Goal: Task Accomplishment & Management: Manage account settings

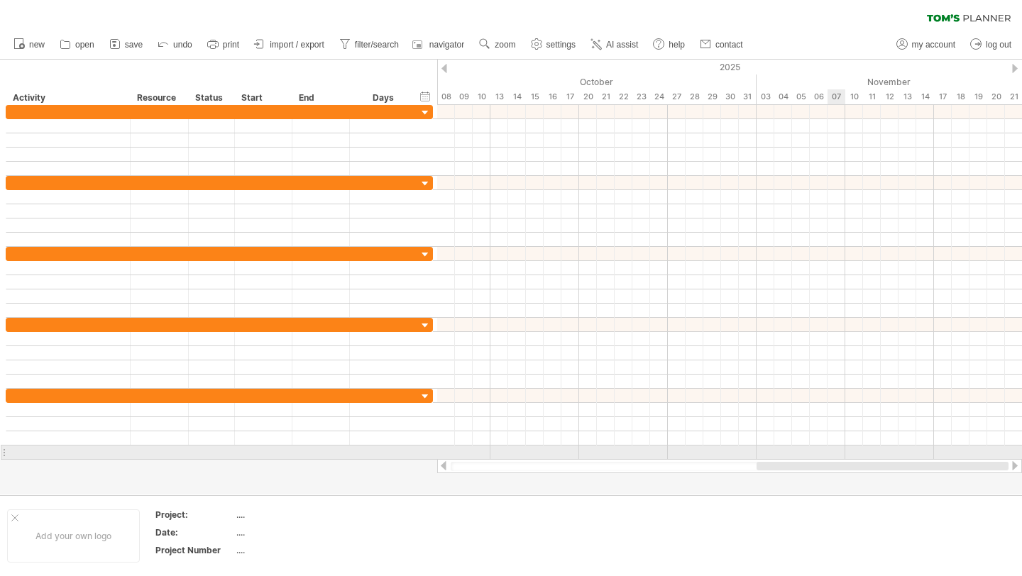
drag, startPoint x: 667, startPoint y: 468, endPoint x: 840, endPoint y: 445, distance: 174.7
click at [840, 446] on div "Trying to reach [DOMAIN_NAME] Connected again... 0% clear filter new" at bounding box center [511, 288] width 1022 height 576
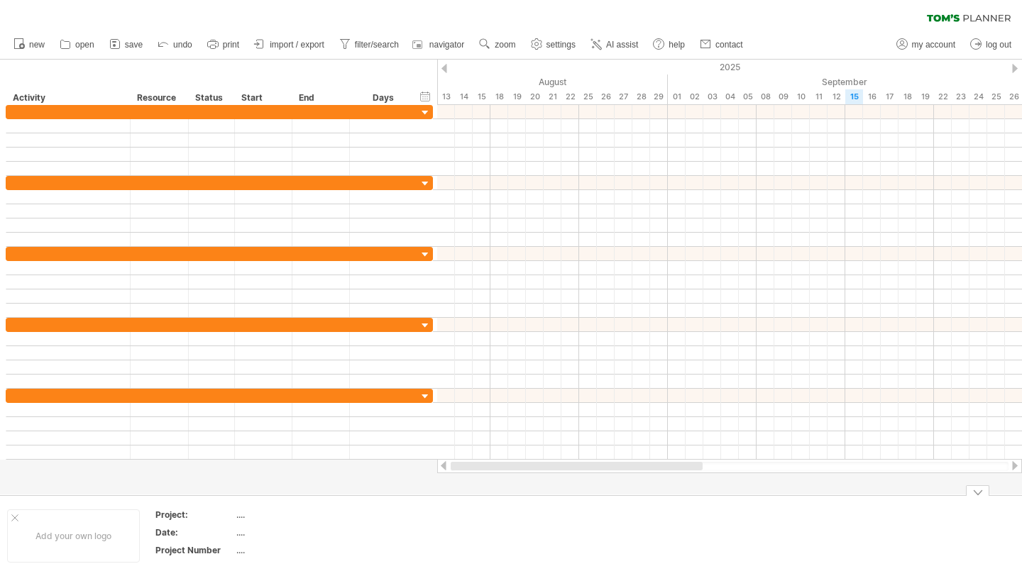
drag, startPoint x: 815, startPoint y: 468, endPoint x: 555, endPoint y: 546, distance: 271.1
click at [555, 546] on div "Trying to reach [DOMAIN_NAME] Connected again... 0% clear filter new" at bounding box center [511, 288] width 1022 height 576
click at [474, 465] on div at bounding box center [729, 466] width 558 height 9
click at [472, 460] on div at bounding box center [729, 466] width 585 height 14
click at [479, 465] on div at bounding box center [729, 466] width 558 height 9
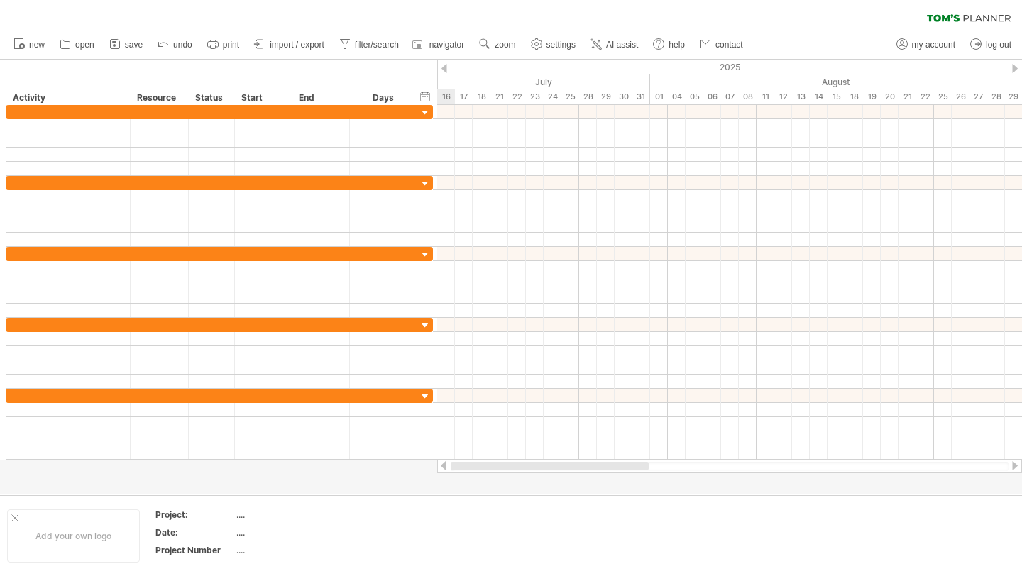
drag, startPoint x: 619, startPoint y: 465, endPoint x: 477, endPoint y: 466, distance: 142.6
click at [477, 466] on div at bounding box center [549, 466] width 198 height 9
click at [480, 468] on div at bounding box center [729, 466] width 558 height 9
drag, startPoint x: 573, startPoint y: 470, endPoint x: 561, endPoint y: 470, distance: 12.1
click at [561, 470] on div at bounding box center [729, 466] width 558 height 9
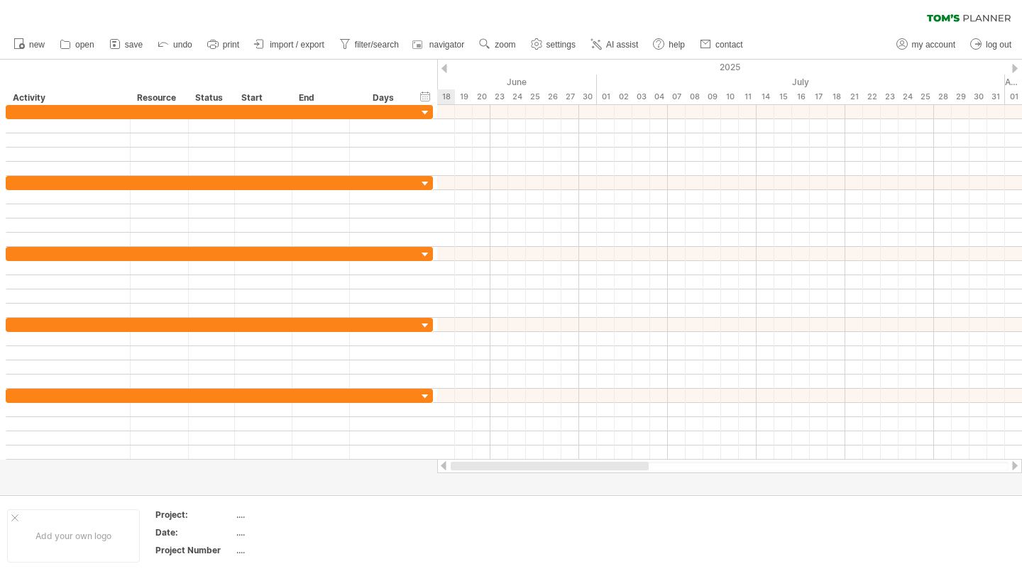
drag, startPoint x: 561, startPoint y: 468, endPoint x: 450, endPoint y: 477, distance: 111.8
click at [450, 477] on div "Trying to reach [DOMAIN_NAME] Connected again... 0% clear filter new" at bounding box center [511, 288] width 1022 height 576
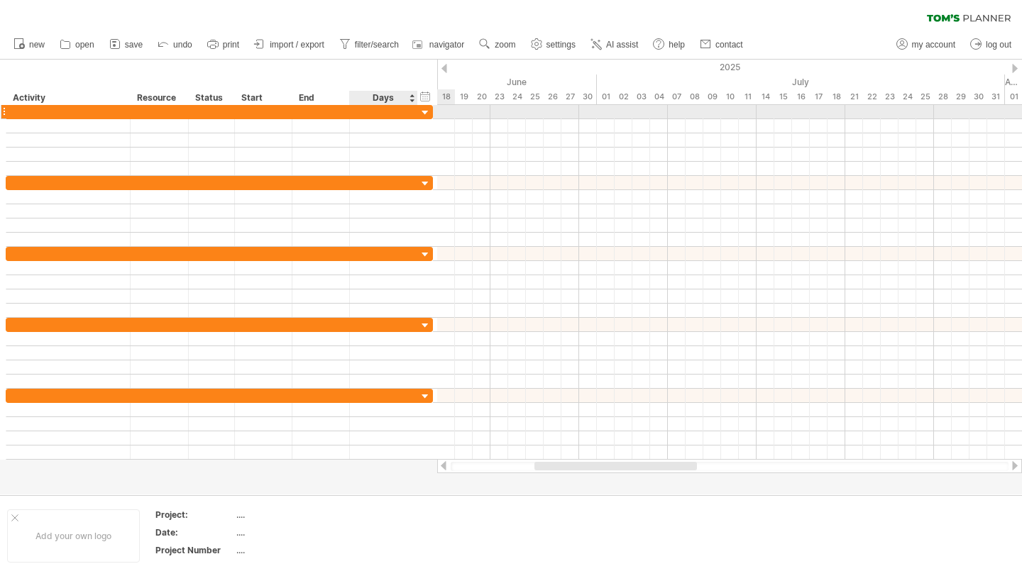
click at [419, 111] on div at bounding box center [425, 112] width 13 height 13
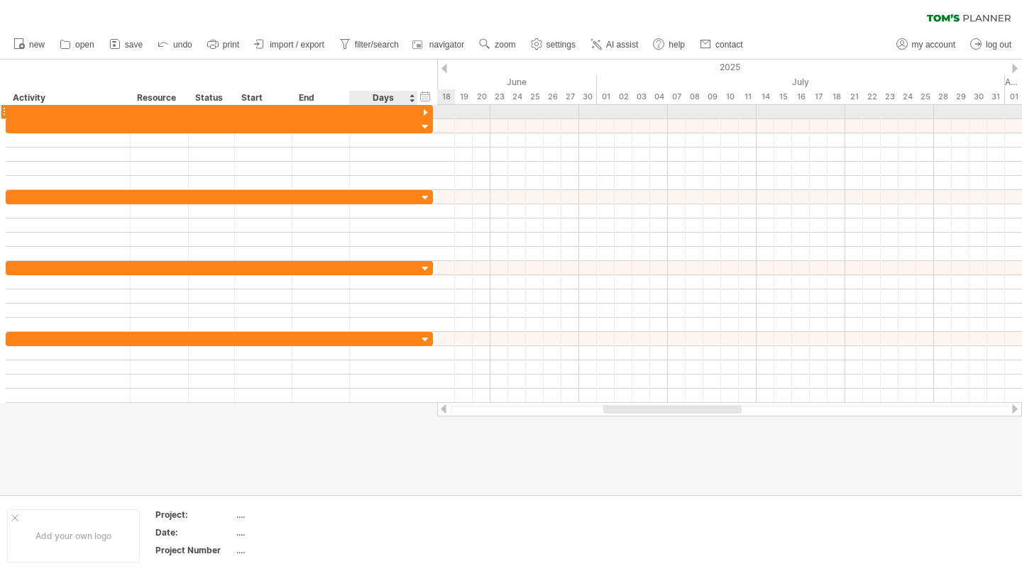
click at [419, 111] on div at bounding box center [425, 112] width 13 height 13
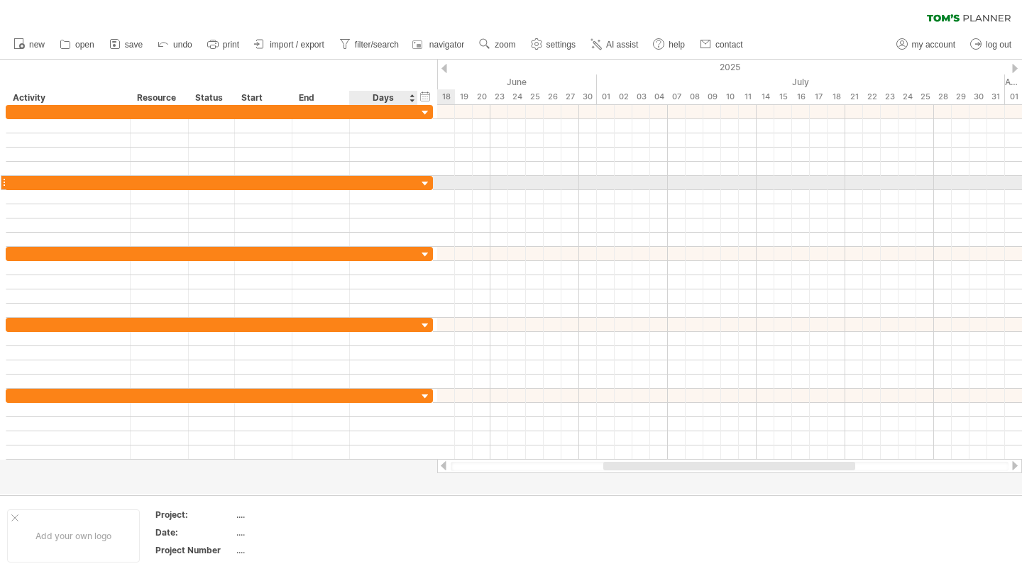
click at [420, 184] on div at bounding box center [425, 183] width 13 height 13
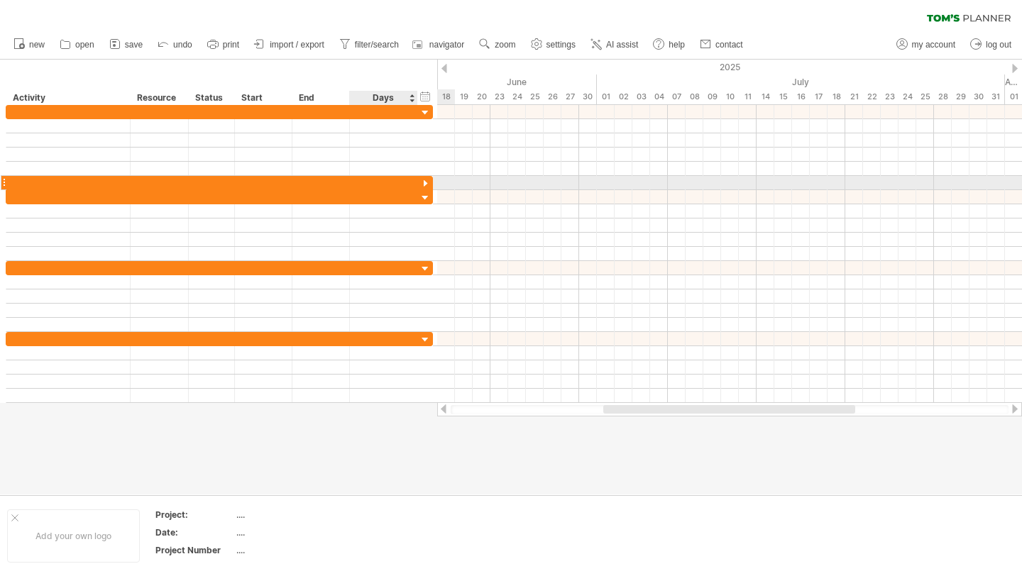
click at [420, 184] on div at bounding box center [425, 183] width 13 height 13
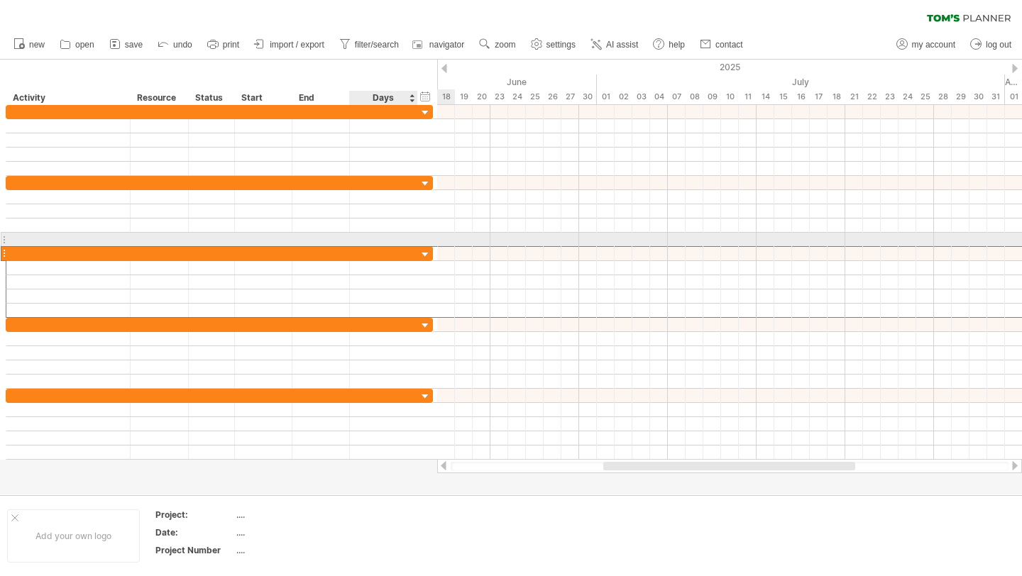
click at [424, 247] on div at bounding box center [219, 253] width 427 height 15
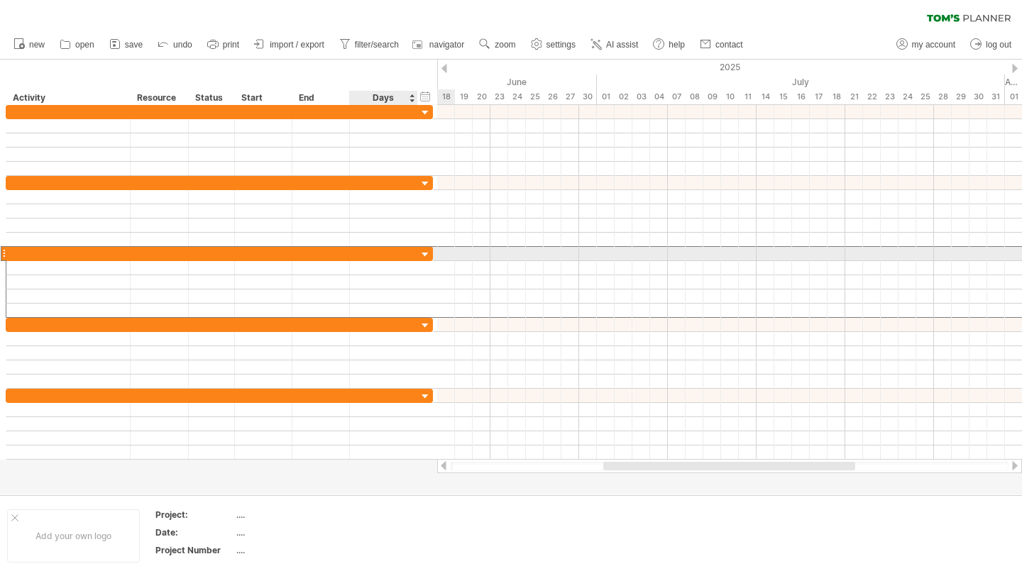
click at [422, 254] on div at bounding box center [425, 254] width 13 height 13
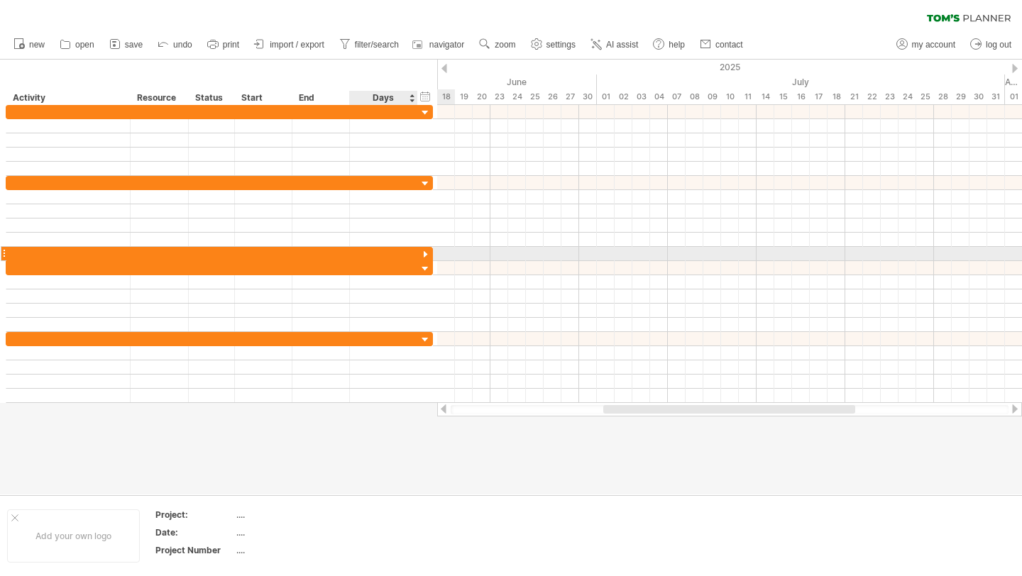
click at [422, 254] on div at bounding box center [425, 254] width 13 height 13
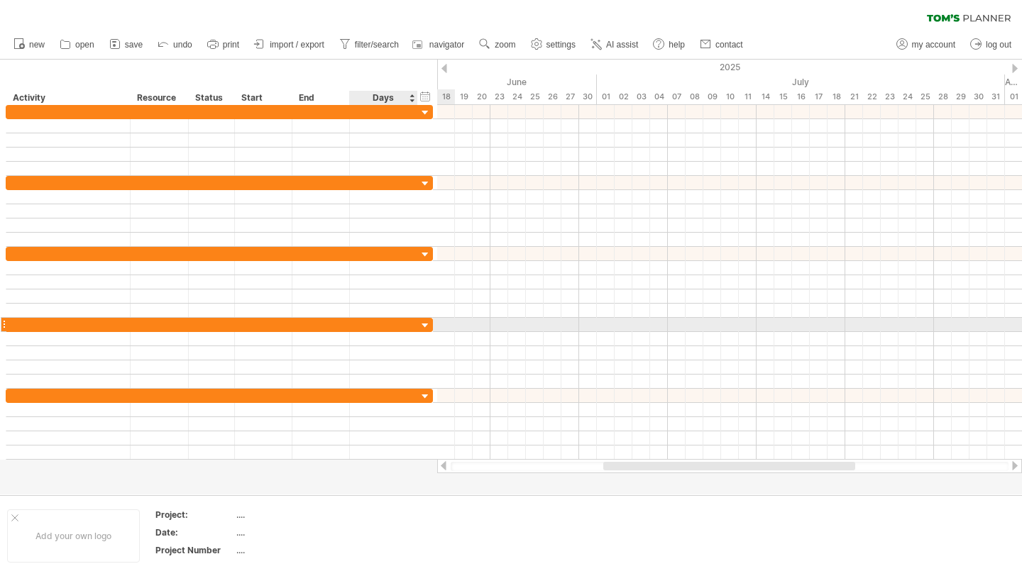
click at [424, 319] on div at bounding box center [425, 325] width 13 height 13
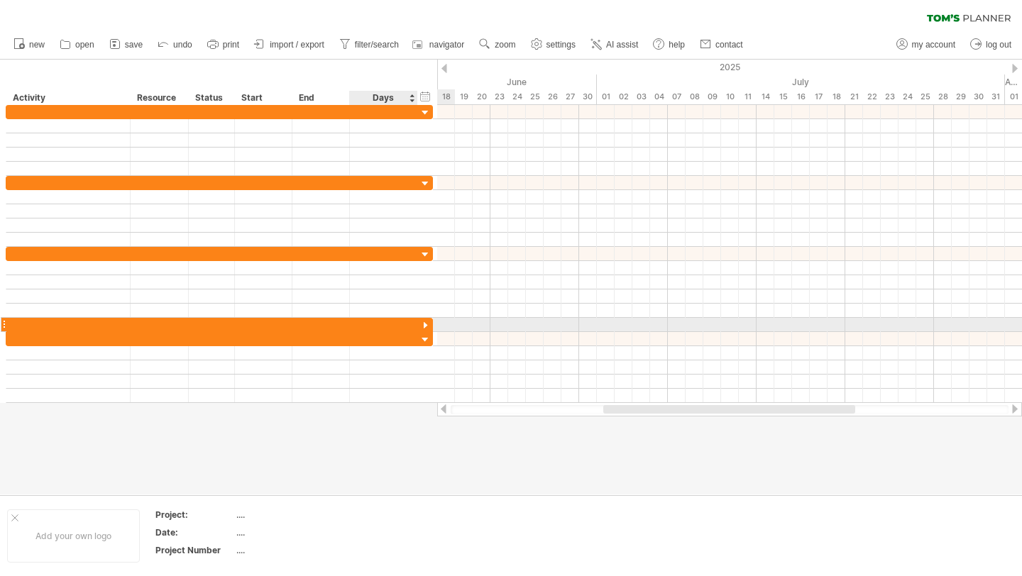
click at [424, 319] on div at bounding box center [425, 325] width 13 height 13
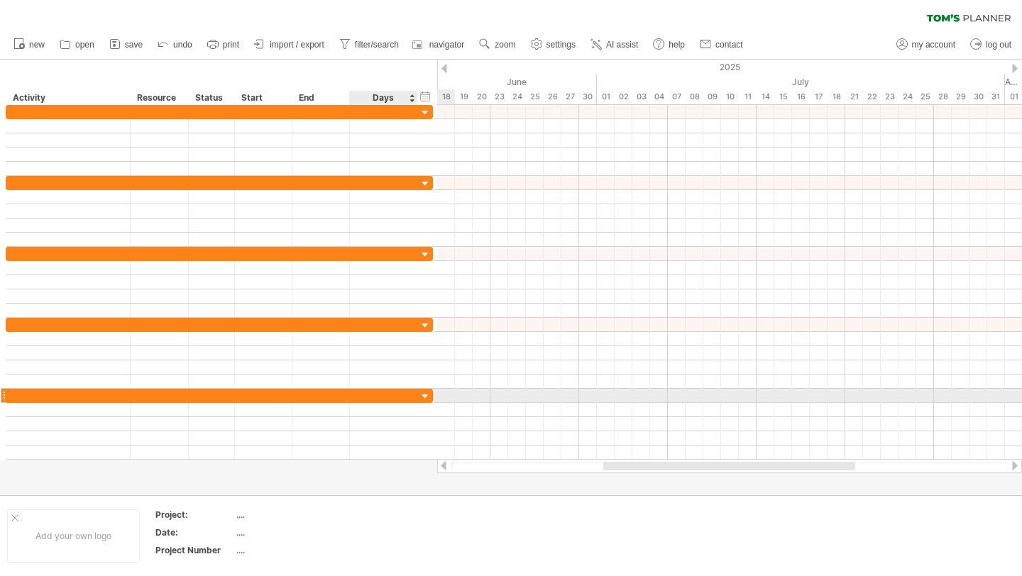
click at [424, 395] on div at bounding box center [425, 396] width 13 height 13
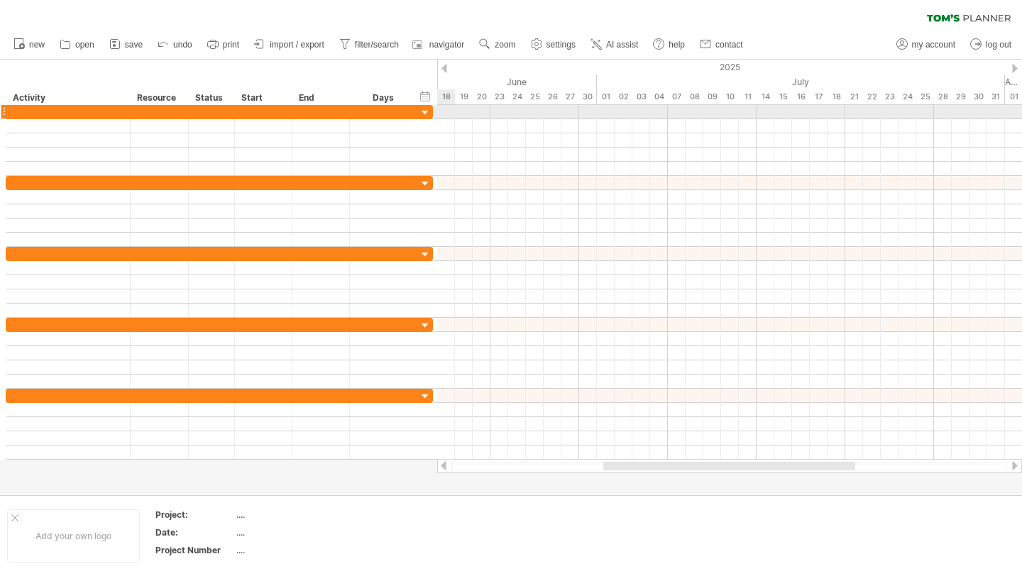
click at [424, 117] on div at bounding box center [425, 112] width 13 height 13
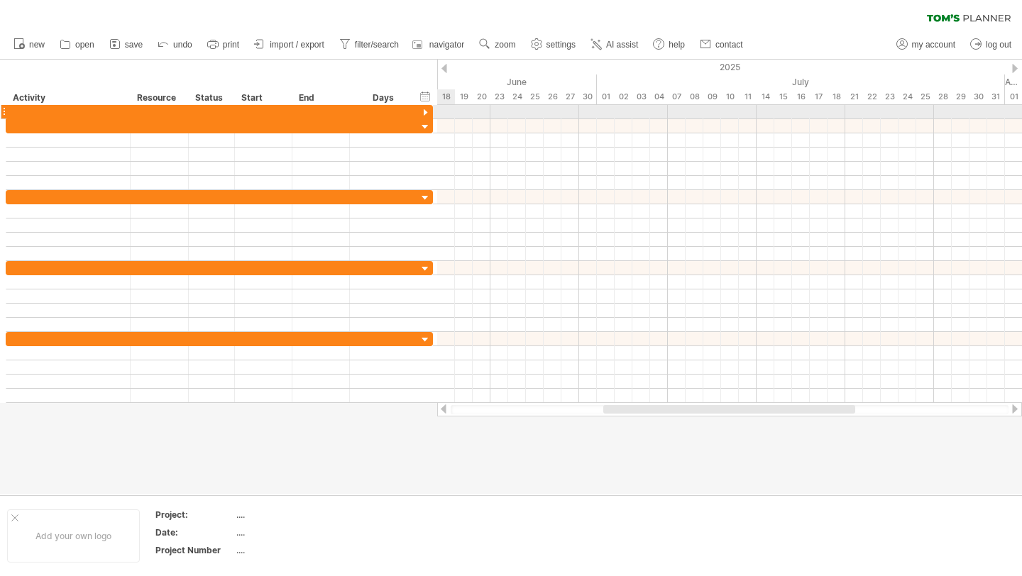
click at [424, 117] on div at bounding box center [425, 112] width 13 height 13
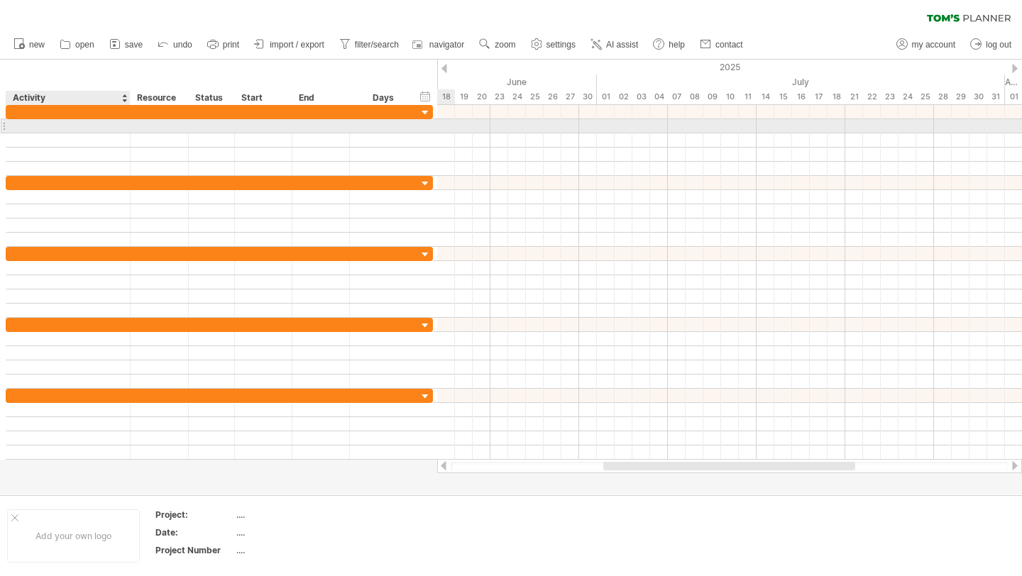
click at [28, 126] on div at bounding box center [67, 125] width 109 height 13
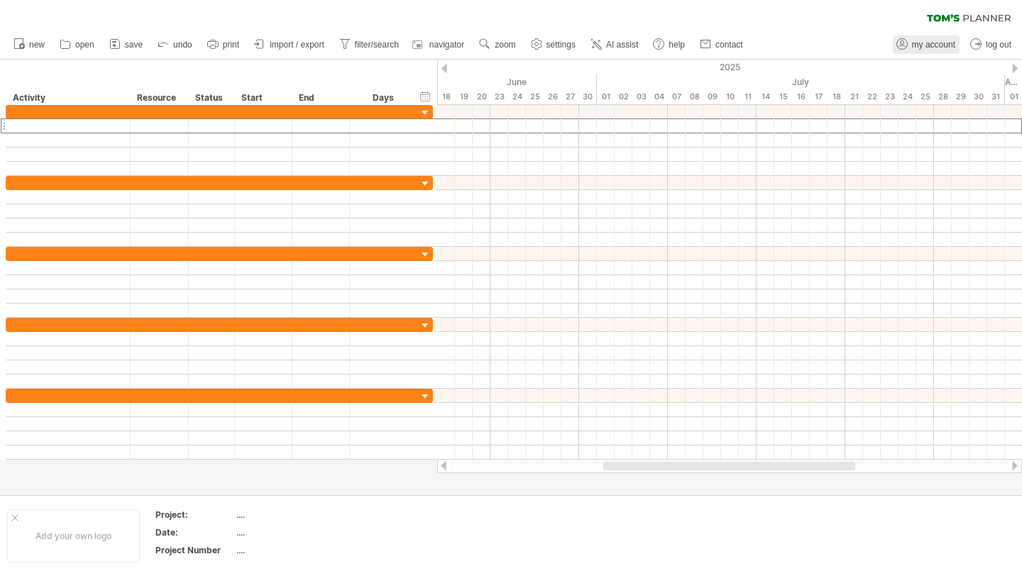
click at [928, 45] on span "my account" at bounding box center [933, 45] width 43 height 10
type input "**********"
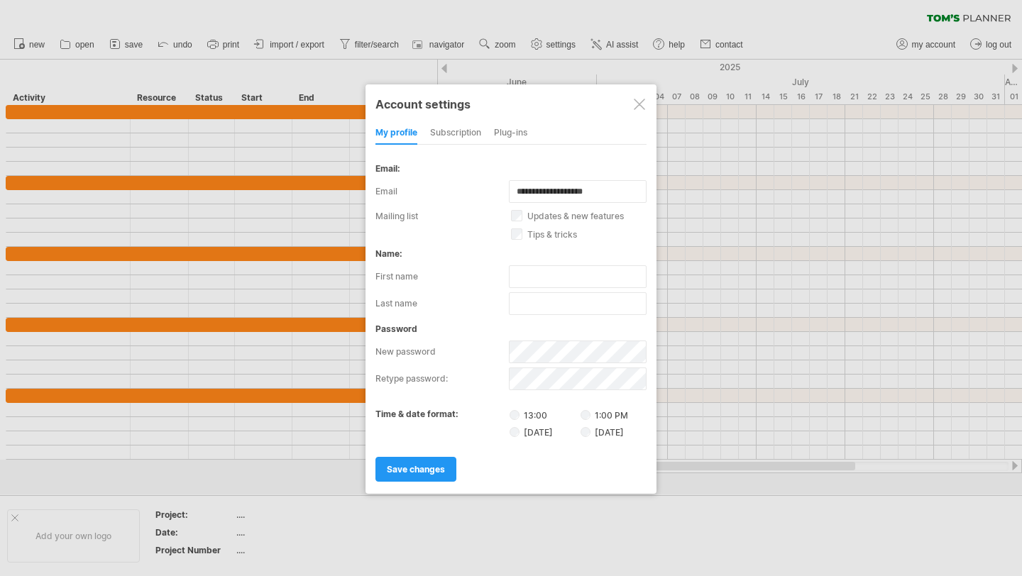
click at [638, 107] on div at bounding box center [639, 104] width 11 height 11
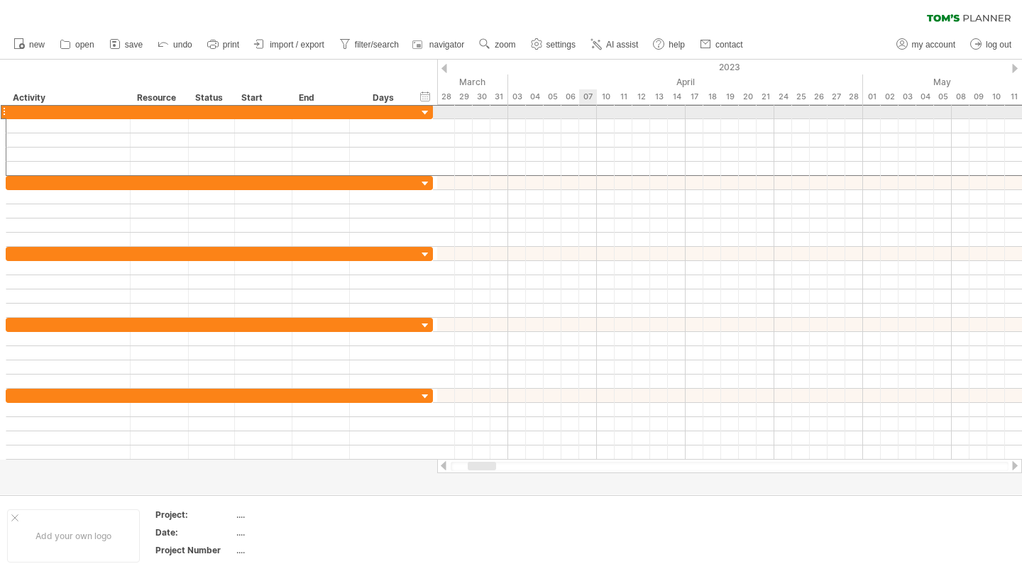
click at [3, 111] on div at bounding box center [4, 111] width 6 height 15
click at [4, 111] on div at bounding box center [4, 111] width 6 height 15
